Goal: Information Seeking & Learning: Learn about a topic

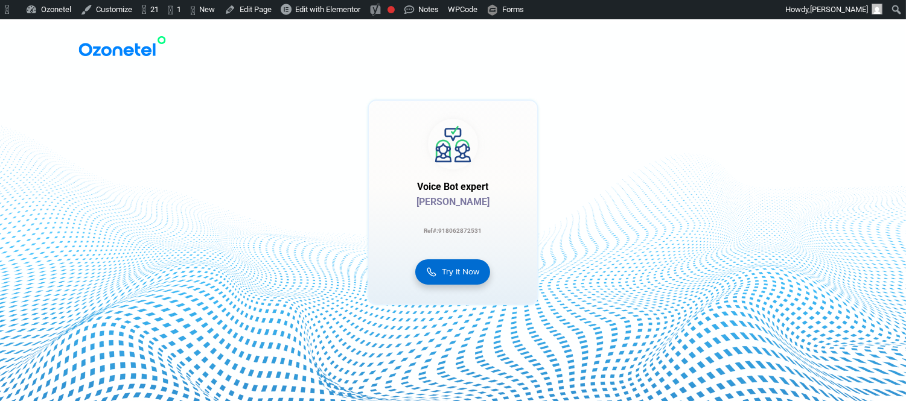
click at [463, 272] on span "Try It Now" at bounding box center [460, 271] width 37 height 13
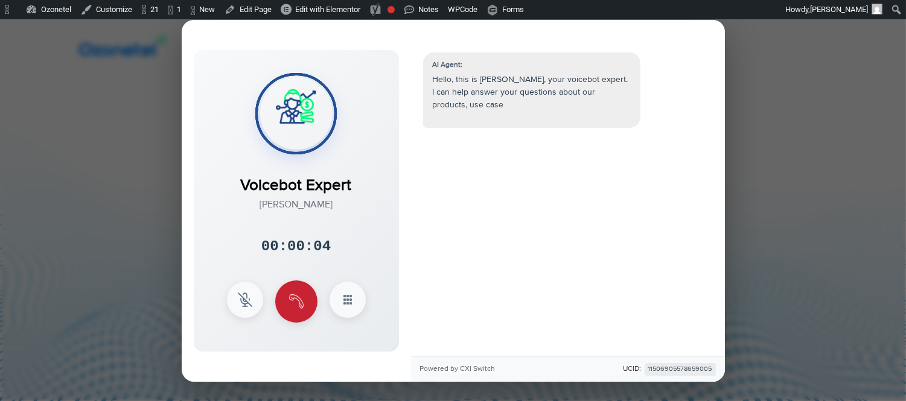
click at [296, 308] on img at bounding box center [296, 301] width 14 height 14
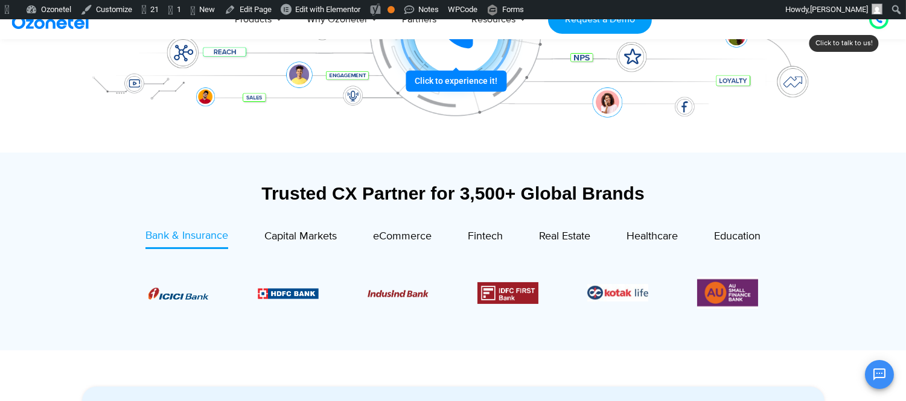
scroll to position [335, 0]
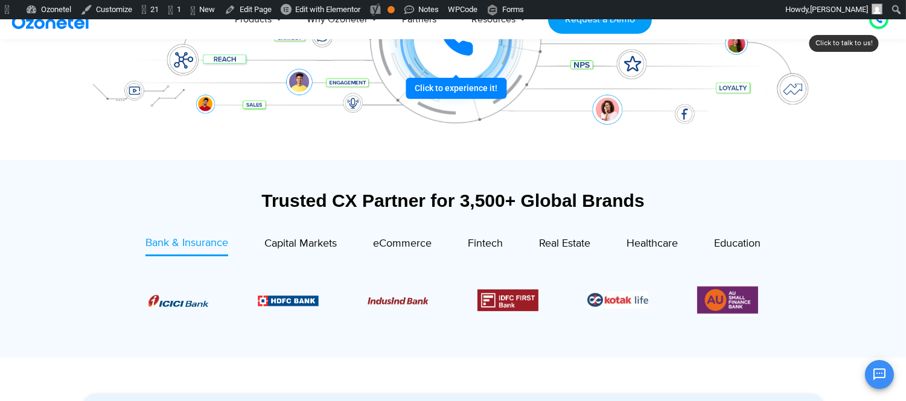
click at [460, 52] on icon at bounding box center [456, 39] width 30 height 30
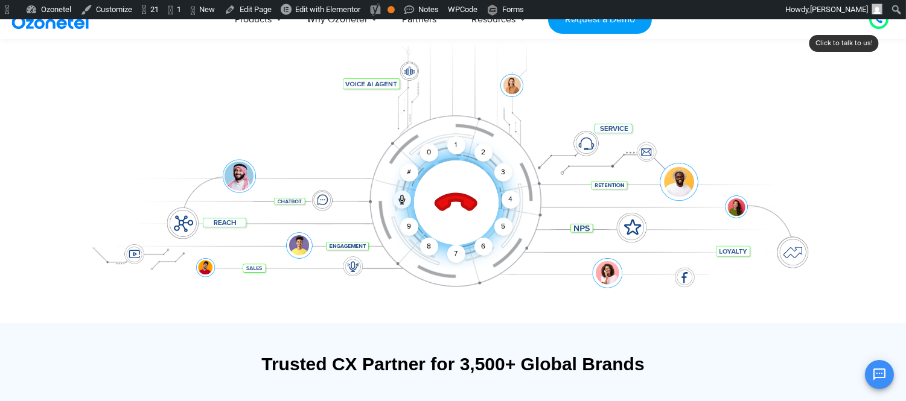
scroll to position [134, 0]
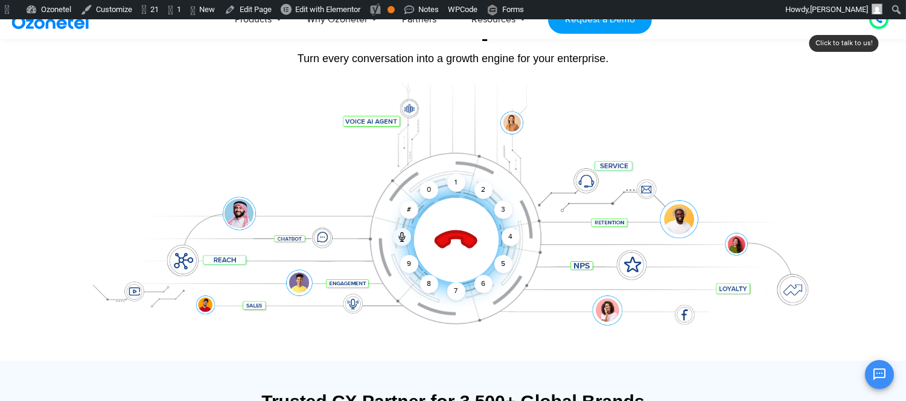
click at [460, 221] on icon at bounding box center [455, 240] width 51 height 51
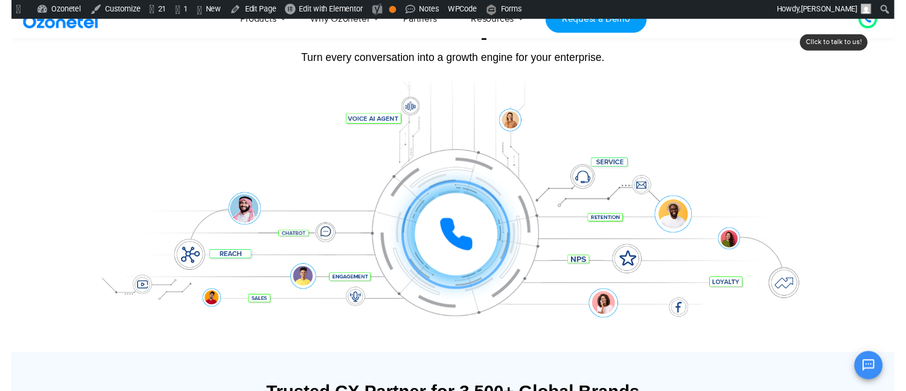
scroll to position [0, 0]
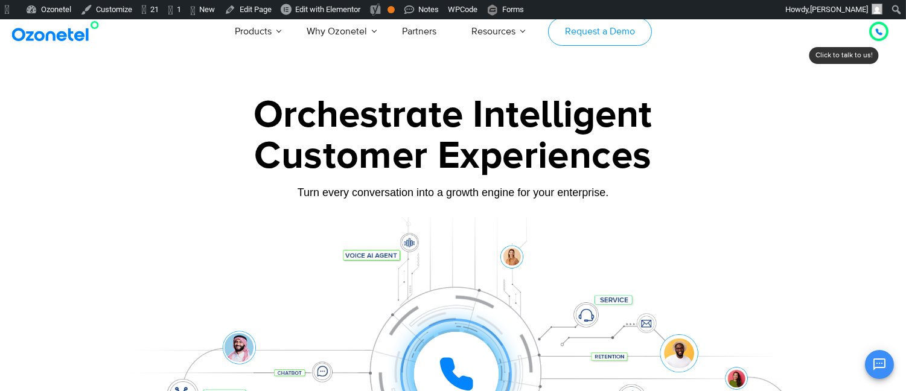
click at [606, 34] on link "Request a Demo" at bounding box center [599, 31] width 103 height 28
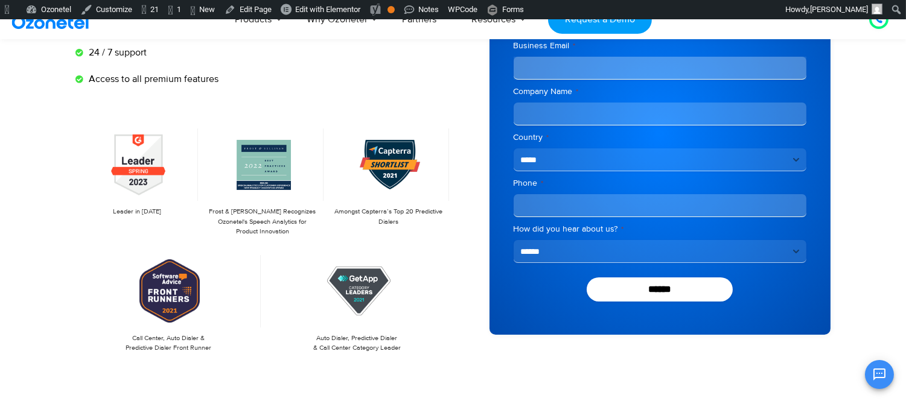
click at [643, 256] on select "**********" at bounding box center [659, 251] width 293 height 23
click at [644, 256] on select "**********" at bounding box center [659, 251] width 293 height 23
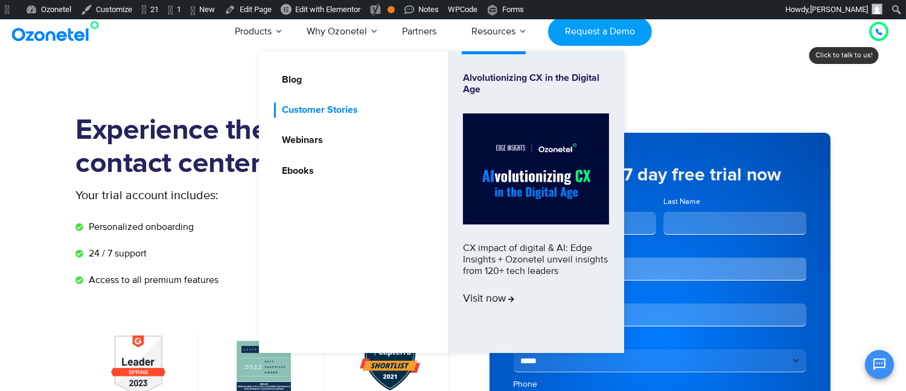
click at [335, 105] on link "Customer Stories" at bounding box center [317, 110] width 86 height 15
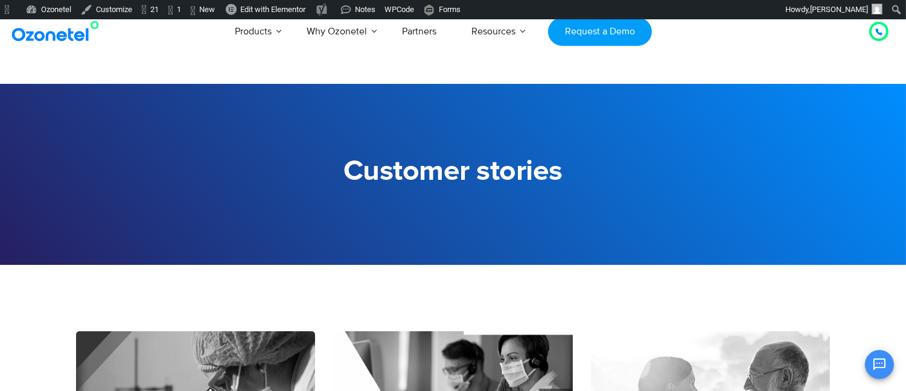
click at [54, 39] on img at bounding box center [58, 32] width 98 height 22
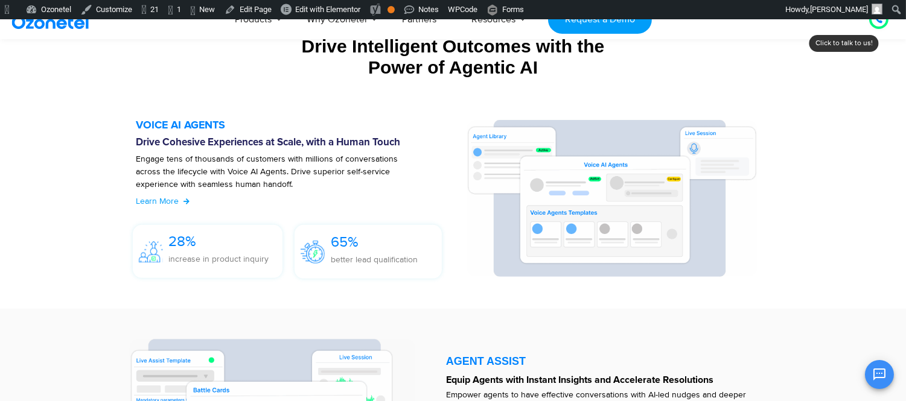
scroll to position [1341, 0]
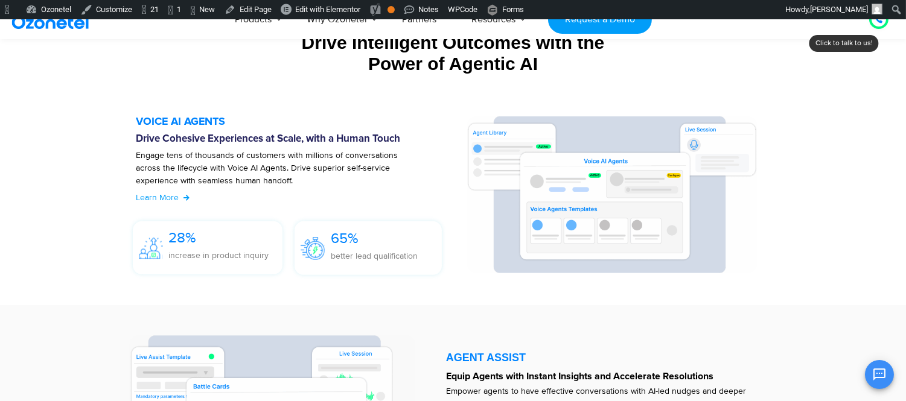
click at [309, 255] on img at bounding box center [312, 248] width 24 height 22
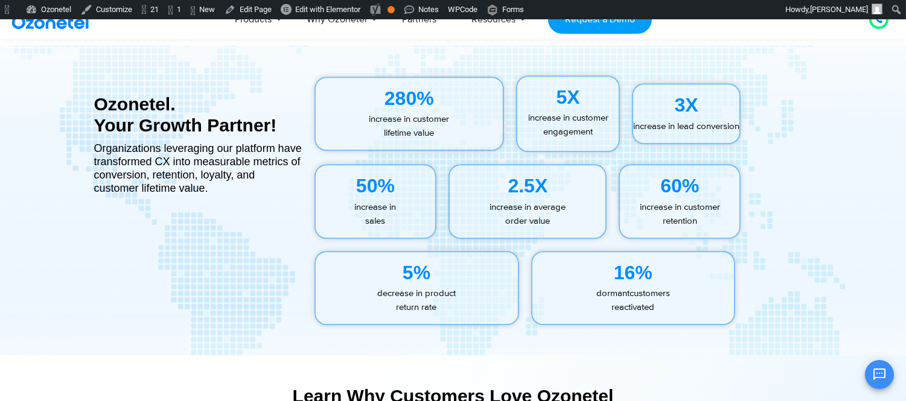
scroll to position [5430, 0]
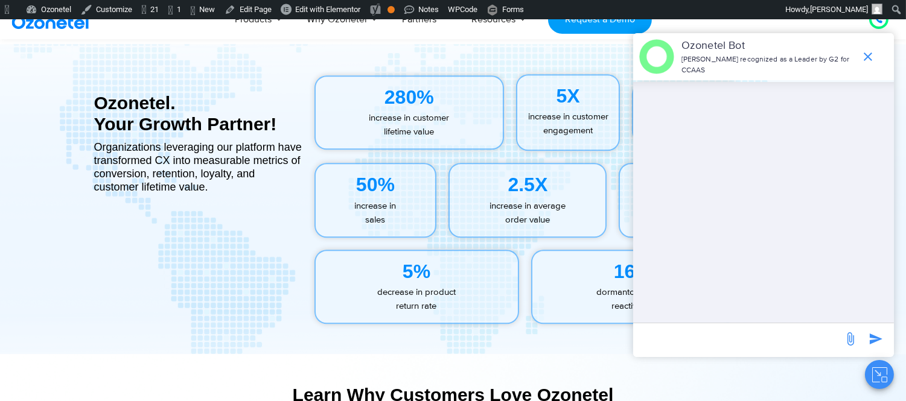
click at [878, 376] on icon "Close chat" at bounding box center [879, 374] width 15 height 15
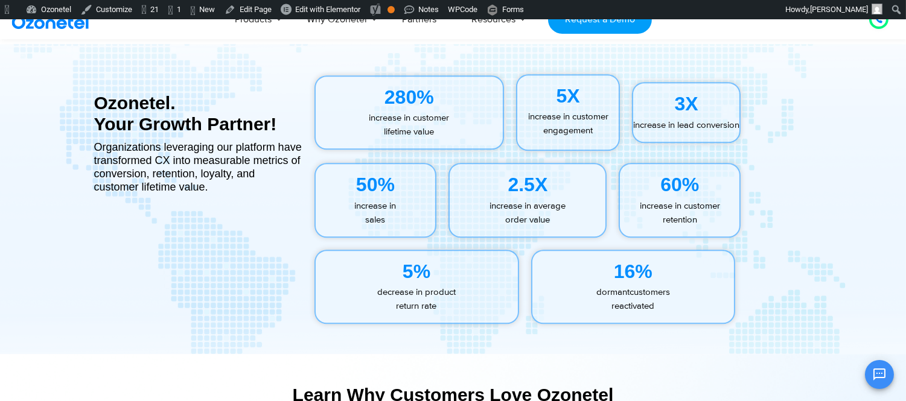
scroll to position [5765, 0]
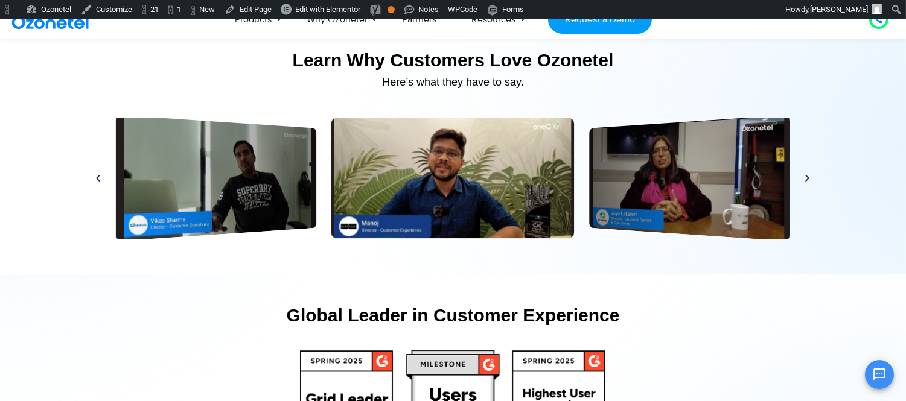
click at [806, 170] on div "Play Play Play Play Play Play Play Play Play Play Play Play" at bounding box center [453, 178] width 730 height 121
click at [807, 175] on icon "Next slide" at bounding box center [807, 178] width 9 height 9
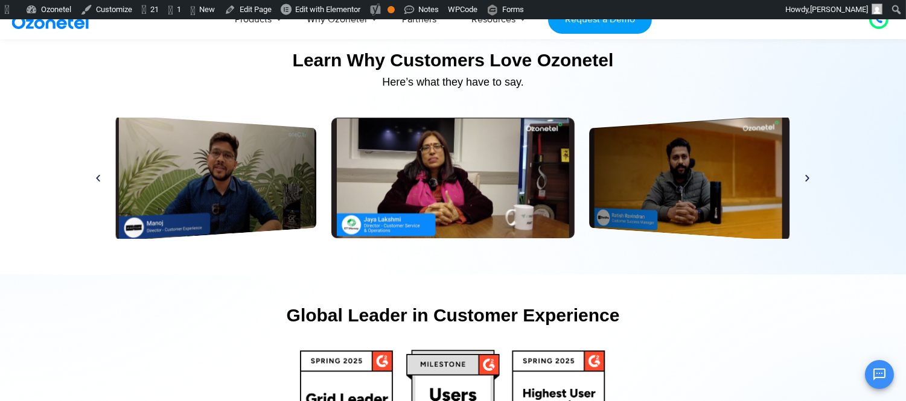
click at [807, 175] on icon "Next slide" at bounding box center [807, 178] width 9 height 9
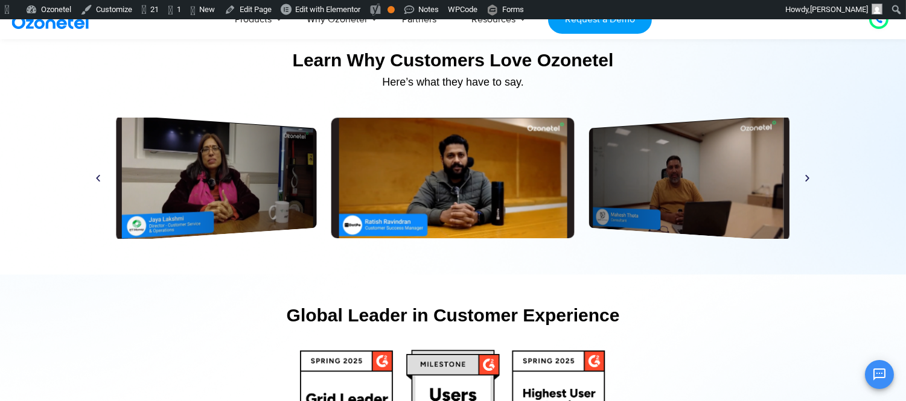
click at [807, 175] on icon "Next slide" at bounding box center [807, 178] width 9 height 9
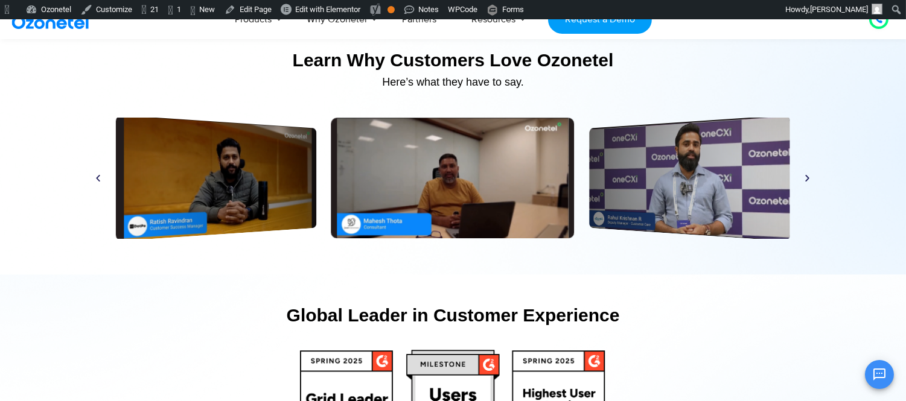
click at [807, 175] on icon "Next slide" at bounding box center [807, 178] width 9 height 9
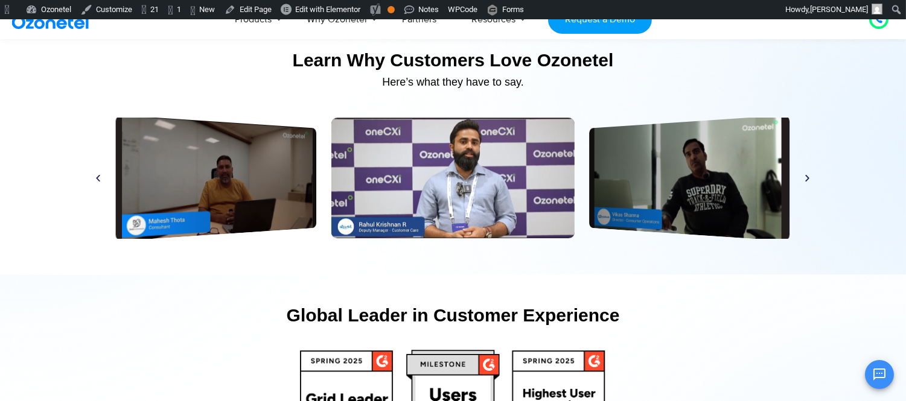
click at [703, 218] on div "Play" at bounding box center [689, 178] width 200 height 127
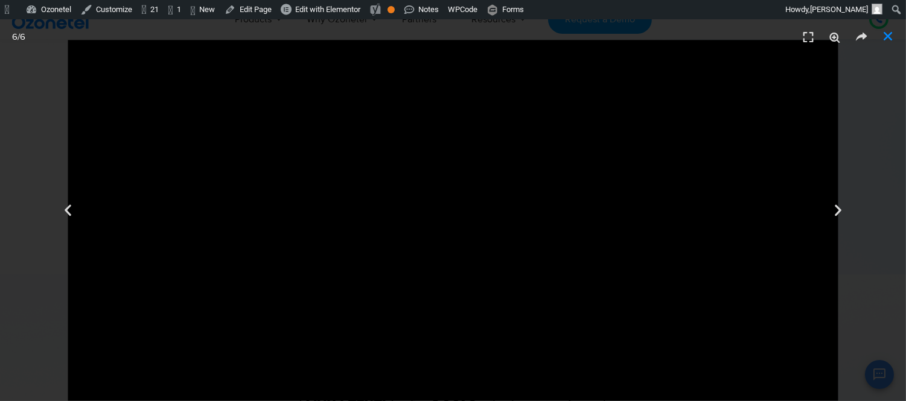
click at [885, 34] on icon "Close (Esc)" at bounding box center [887, 36] width 12 height 12
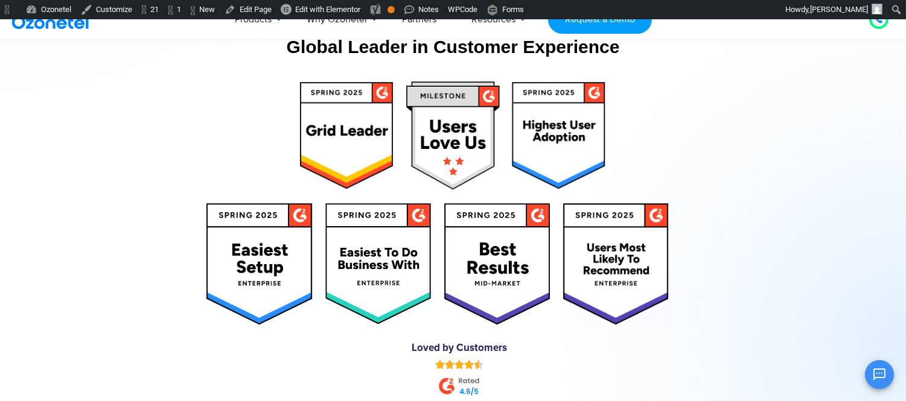
scroll to position [6234, 0]
